Goal: Task Accomplishment & Management: Manage account settings

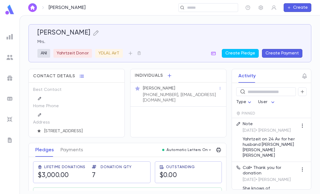
click at [11, 12] on img at bounding box center [9, 9] width 11 height 11
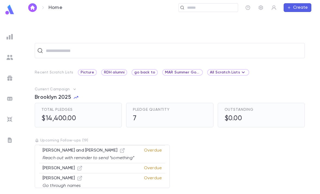
scroll to position [17, 0]
click at [120, 193] on icon "button" at bounding box center [122, 195] width 5 height 5
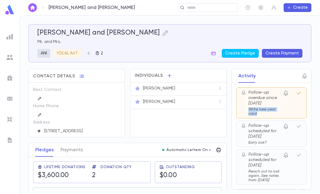
click at [301, 94] on icon "button" at bounding box center [299, 93] width 7 height 7
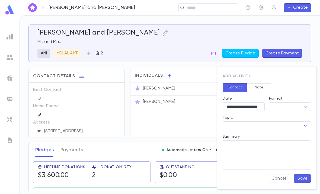
click at [289, 102] on body "Weinberger, Moshe and Sarah ​ Create Weinberger, Moshe and Sarah Mr. and Mrs. A…" at bounding box center [160, 104] width 320 height 178
click at [283, 152] on span "Gift" at bounding box center [291, 151] width 33 height 5
type input "****"
click at [286, 124] on input "Topic" at bounding box center [263, 126] width 76 height 8
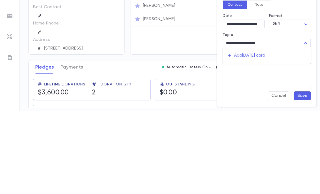
scroll to position [17, 0]
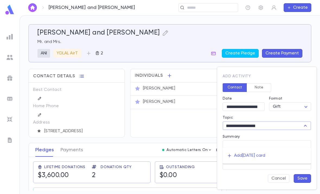
type input "**********"
click at [300, 176] on button "Save" at bounding box center [302, 178] width 17 height 9
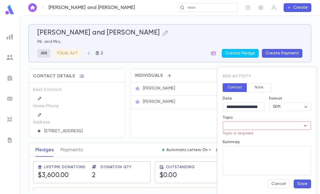
click at [294, 125] on input "Topic" at bounding box center [263, 126] width 76 height 8
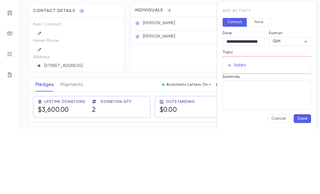
type input "*"
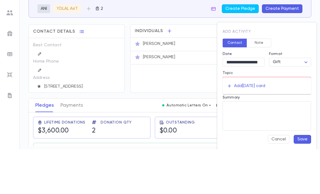
click at [239, 128] on div "Add Rosh Hashanah card" at bounding box center [249, 130] width 31 height 5
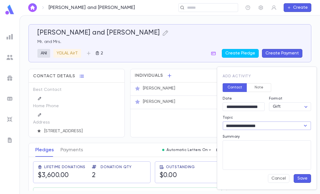
type input "**********"
click at [302, 181] on button "Save" at bounding box center [302, 178] width 17 height 9
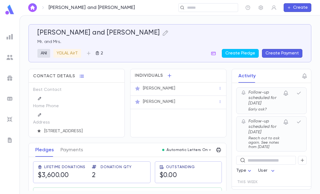
click at [197, 6] on input "text" at bounding box center [211, 7] width 50 height 5
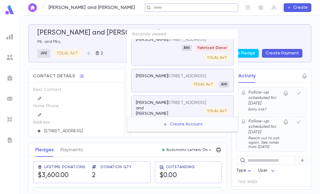
scroll to position [39, 0]
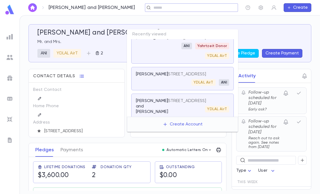
click at [195, 82] on div "YDLAL AirT" at bounding box center [204, 82] width 24 height 7
click at [192, 71] on p "162 Mountain View Dr, Lakewood NJ 08701 United States" at bounding box center [186, 73] width 39 height 5
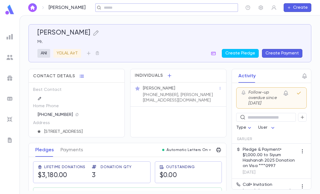
click at [301, 113] on button "button" at bounding box center [302, 117] width 9 height 9
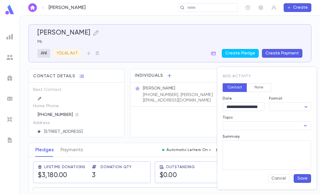
click at [299, 106] on body "Tusk, Chaim ​ Create Tusk, Chaim Mr. ANI YDLAL AirT Create Pledge Create Paymen…" at bounding box center [160, 104] width 320 height 178
click at [285, 152] on span "Gift" at bounding box center [291, 151] width 33 height 5
type input "****"
click at [286, 133] on div "Summary * ​" at bounding box center [265, 150] width 93 height 40
click at [293, 124] on input "Topic" at bounding box center [263, 126] width 76 height 8
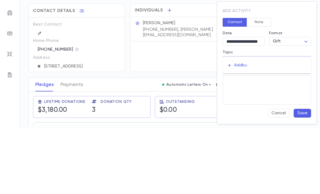
type input "*"
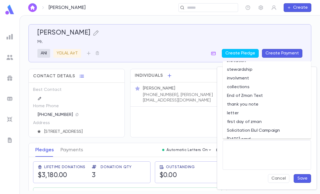
scroll to position [215, 0]
click at [283, 124] on input "Topic" at bounding box center [263, 126] width 76 height 8
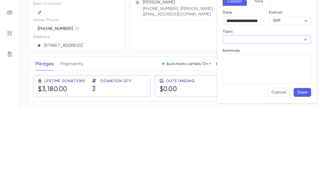
type input "*"
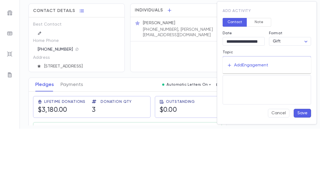
click at [259, 122] on input "**********" at bounding box center [263, 126] width 76 height 8
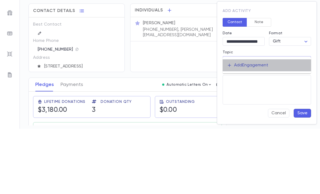
click at [265, 128] on div "Add Engagement" at bounding box center [251, 130] width 34 height 5
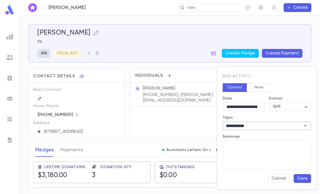
type input "**********"
click at [269, 152] on textarea "Summary" at bounding box center [267, 154] width 81 height 29
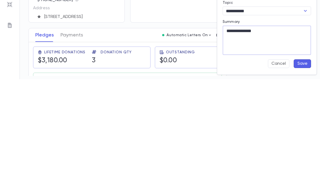
click at [302, 140] on textarea "**********" at bounding box center [267, 154] width 81 height 29
type textarea "**********"
click at [302, 174] on button "Save" at bounding box center [302, 178] width 17 height 9
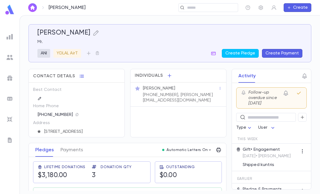
click at [296, 90] on icon "button" at bounding box center [299, 93] width 7 height 7
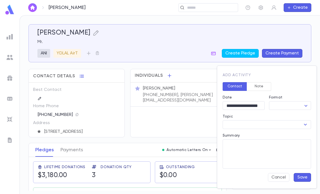
click at [273, 181] on button "Cancel" at bounding box center [278, 177] width 21 height 9
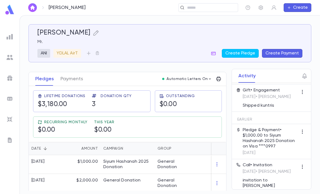
scroll to position [71, 0]
click at [12, 11] on img at bounding box center [9, 9] width 11 height 11
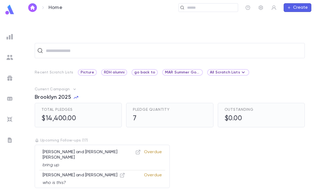
click at [12, 116] on img at bounding box center [10, 119] width 7 height 7
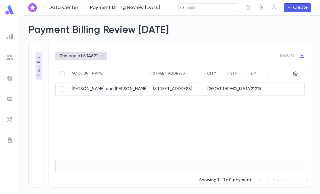
click at [198, 87] on div "3306 Olympia Avenue" at bounding box center [178, 88] width 54 height 13
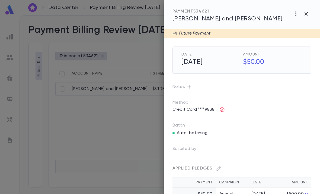
click at [203, 109] on p "Credit Card ****9838" at bounding box center [193, 109] width 49 height 9
click at [187, 110] on p "Credit Card ****9838" at bounding box center [193, 109] width 49 height 9
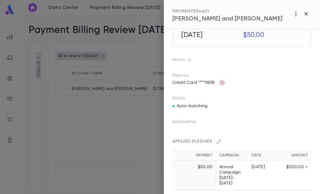
scroll to position [26, 0]
click at [218, 19] on span "Lieder, Rephoel and Tzipora" at bounding box center [228, 19] width 110 height 6
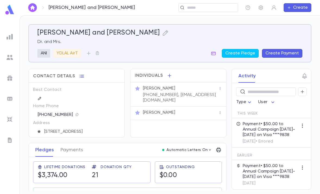
click at [196, 92] on div "(410) 746-5947, rmlieder@yahoo.com" at bounding box center [180, 97] width 77 height 12
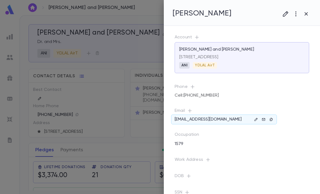
click at [264, 118] on icon at bounding box center [263, 119] width 3 height 2
click at [262, 119] on link at bounding box center [264, 119] width 7 height 7
click at [141, 124] on div at bounding box center [160, 97] width 320 height 194
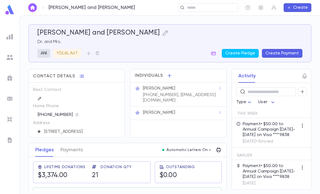
click at [216, 53] on icon "button" at bounding box center [213, 53] width 5 height 5
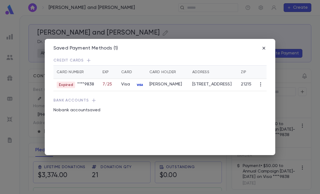
click at [267, 45] on icon "button" at bounding box center [263, 47] width 5 height 5
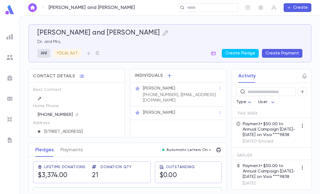
click at [8, 11] on img at bounding box center [9, 9] width 11 height 11
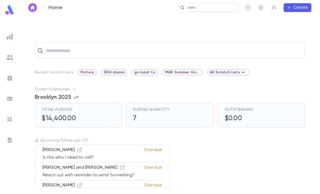
scroll to position [219, 0]
click at [82, 193] on icon "button" at bounding box center [80, 195] width 5 height 5
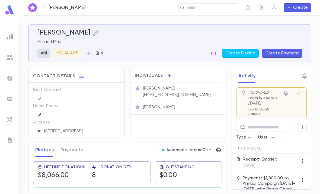
click at [286, 93] on icon "button" at bounding box center [286, 92] width 4 height 5
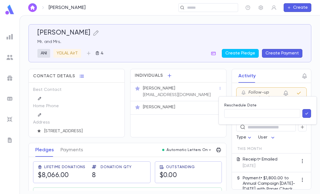
click at [280, 111] on input "Reschedule Date" at bounding box center [263, 113] width 76 height 8
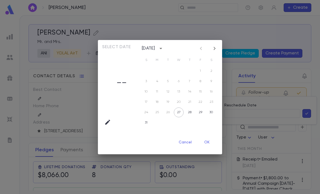
click at [177, 112] on button "27" at bounding box center [179, 112] width 10 height 10
type input "**********"
click at [213, 143] on button "OK" at bounding box center [206, 142] width 17 height 10
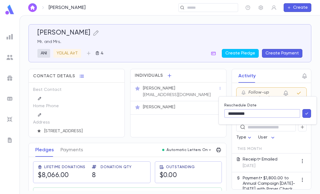
click at [307, 115] on icon "button" at bounding box center [307, 113] width 5 height 5
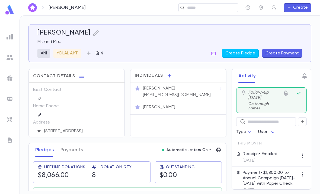
click at [9, 11] on img at bounding box center [9, 9] width 11 height 11
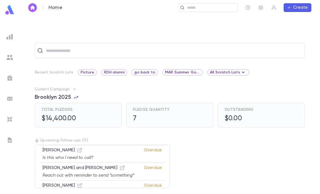
scroll to position [219, 0]
click at [77, 183] on icon "button" at bounding box center [79, 185] width 5 height 5
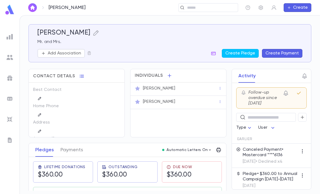
click at [6, 11] on img at bounding box center [9, 9] width 11 height 11
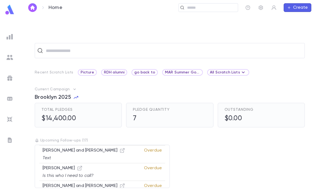
scroll to position [201, 0]
click at [120, 184] on icon "button" at bounding box center [122, 186] width 5 height 5
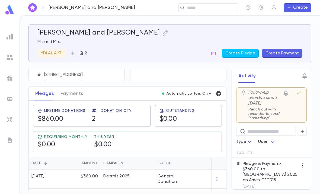
scroll to position [17, 0]
click at [301, 90] on icon "button" at bounding box center [299, 93] width 7 height 7
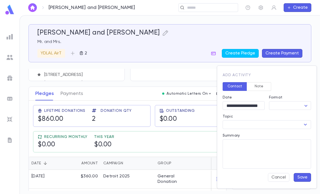
click at [279, 178] on button "Cancel" at bounding box center [278, 177] width 21 height 9
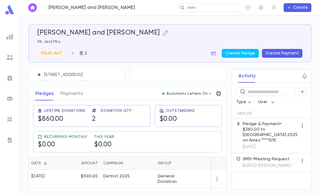
click at [12, 9] on img at bounding box center [9, 9] width 11 height 11
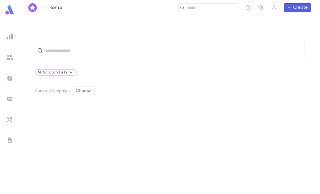
scroll to position [17, 0]
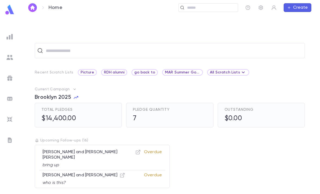
click at [12, 55] on img at bounding box center [10, 57] width 7 height 7
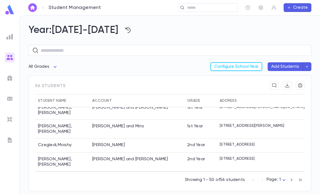
scroll to position [162, 0]
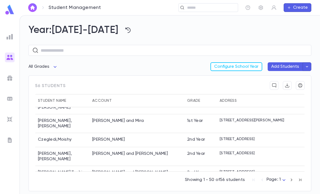
click at [9, 100] on img at bounding box center [10, 98] width 7 height 7
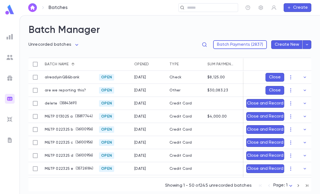
click at [307, 87] on icon "button" at bounding box center [304, 89] width 5 height 5
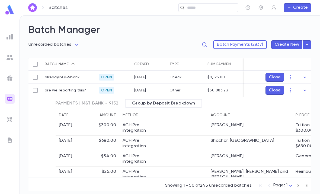
click at [304, 87] on icon "button" at bounding box center [304, 89] width 5 height 5
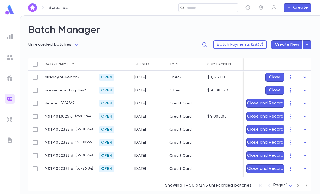
click at [12, 34] on img at bounding box center [10, 36] width 7 height 7
